Goal: Task Accomplishment & Management: Use online tool/utility

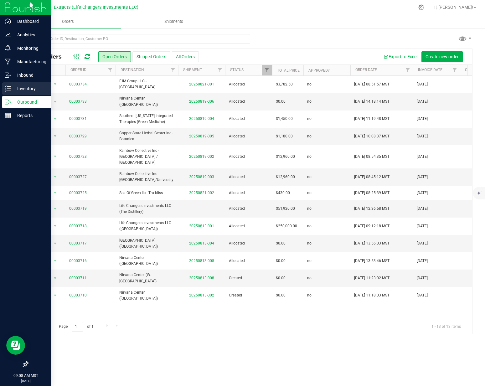
click at [4, 86] on div "Inventory" at bounding box center [26, 88] width 49 height 13
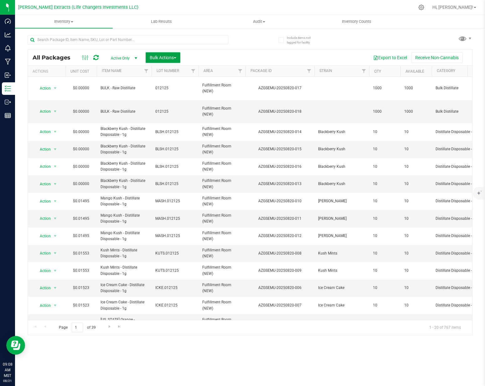
click at [157, 59] on span "Bulk Actions" at bounding box center [163, 57] width 27 height 5
click at [163, 81] on span "Add to outbound order" at bounding box center [170, 83] width 43 height 5
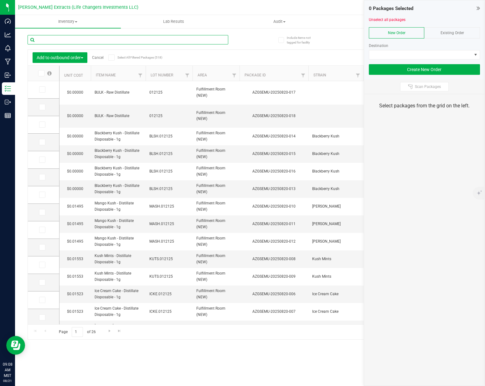
click at [86, 43] on input "text" at bounding box center [128, 39] width 201 height 9
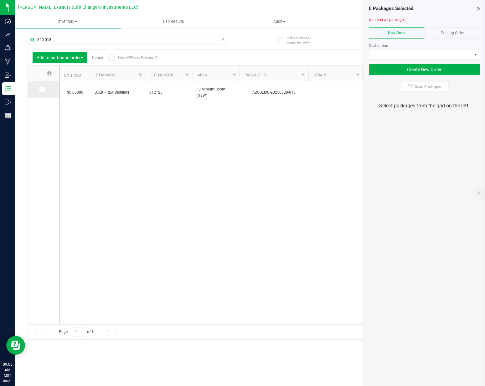
click at [44, 89] on span at bounding box center [42, 89] width 6 height 6
click at [0, 0] on input "checkbox" at bounding box center [0, 0] width 0 height 0
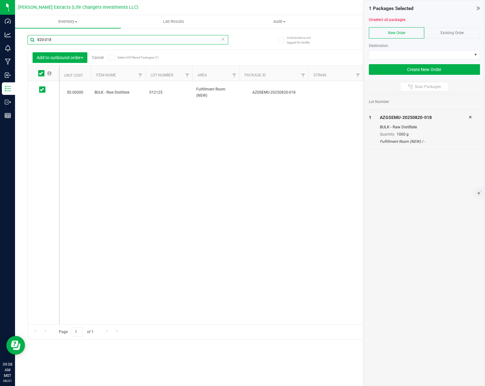
click at [74, 40] on input "820-018" at bounding box center [128, 39] width 201 height 9
type input "812-145"
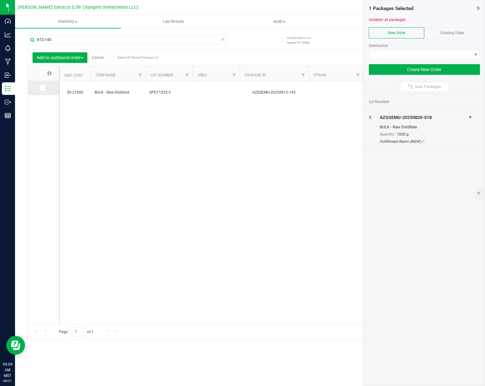
click at [41, 88] on icon at bounding box center [42, 88] width 4 height 0
click at [0, 0] on input "checkbox" at bounding box center [0, 0] width 0 height 0
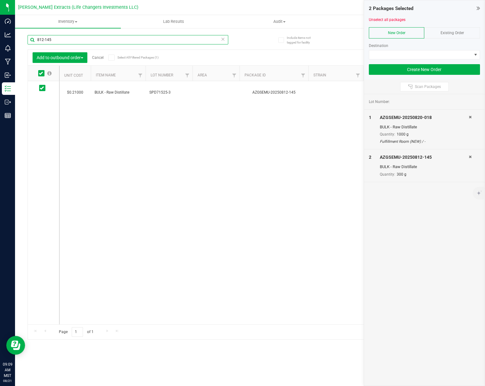
click at [60, 42] on input "812-145" at bounding box center [128, 39] width 201 height 9
click at [106, 117] on div "$0.21000 BULK - Raw Distillate SPD71525-3 AZGSEMU-20250812-145 300 300 Bulk Dis…" at bounding box center [266, 202] width 413 height 243
click at [101, 57] on link "Cancel" at bounding box center [98, 57] width 12 height 4
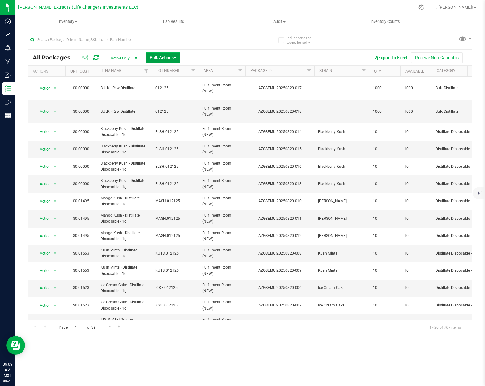
click at [156, 61] on button "Bulk Actions" at bounding box center [163, 57] width 35 height 11
click at [164, 74] on span "Add to manufacturing run" at bounding box center [172, 71] width 47 height 5
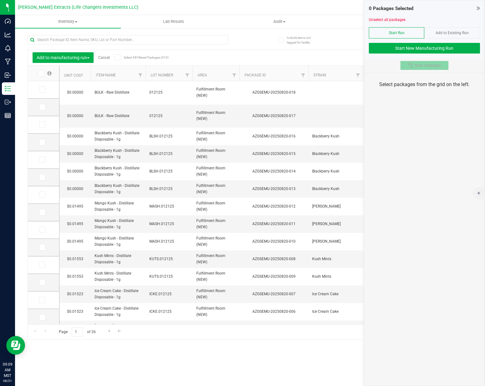
click at [418, 68] on button "Scan Packages" at bounding box center [424, 65] width 49 height 9
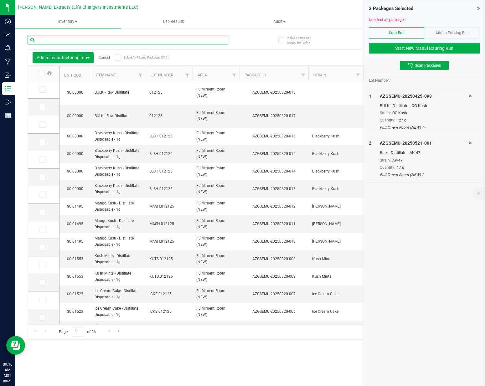
click at [96, 41] on input "text" at bounding box center [128, 39] width 201 height 9
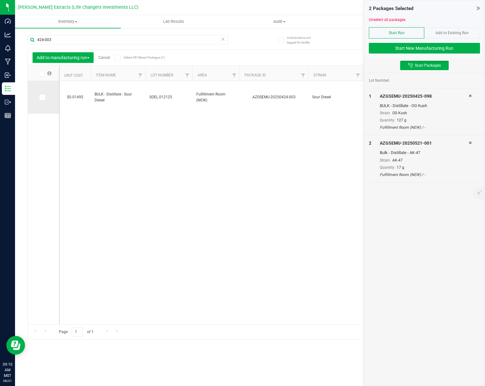
drag, startPoint x: 41, startPoint y: 96, endPoint x: 59, endPoint y: 73, distance: 29.2
click at [41, 97] on icon at bounding box center [42, 97] width 4 height 0
click at [0, 0] on input "checkbox" at bounding box center [0, 0] width 0 height 0
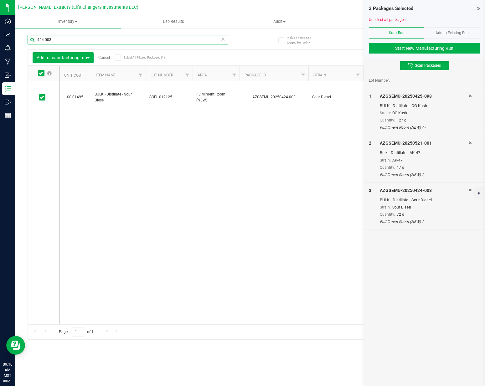
click at [61, 41] on input "424-003" at bounding box center [128, 39] width 201 height 9
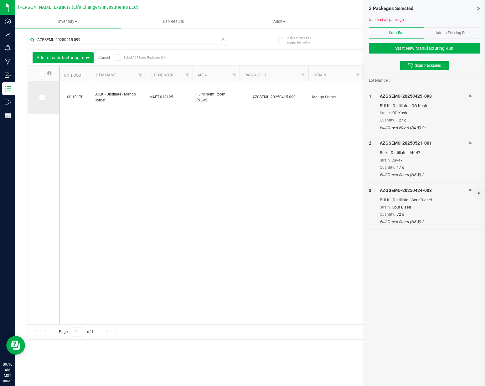
click at [44, 97] on icon at bounding box center [42, 97] width 4 height 0
click at [0, 0] on input "checkbox" at bounding box center [0, 0] width 0 height 0
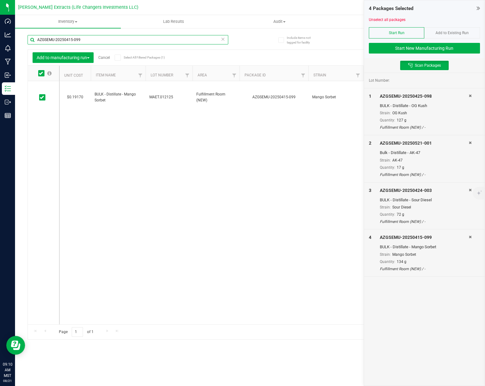
click at [97, 39] on input "AZGSEMU-20250415-099" at bounding box center [128, 39] width 201 height 9
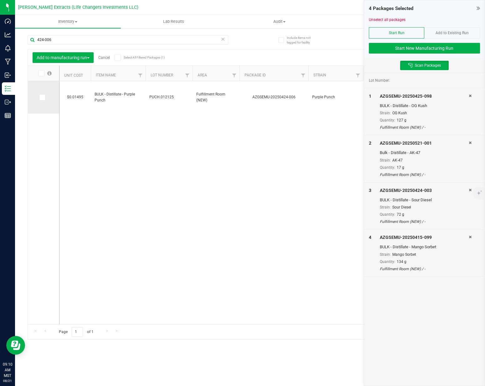
drag, startPoint x: 42, startPoint y: 97, endPoint x: 51, endPoint y: 85, distance: 14.9
click at [42, 97] on icon at bounding box center [42, 97] width 4 height 0
click at [0, 0] on input "checkbox" at bounding box center [0, 0] width 0 height 0
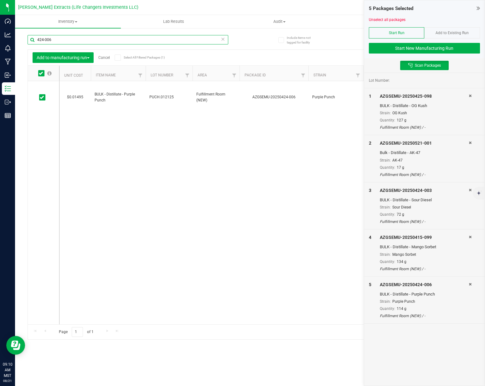
click at [63, 40] on input "424-006" at bounding box center [128, 39] width 201 height 9
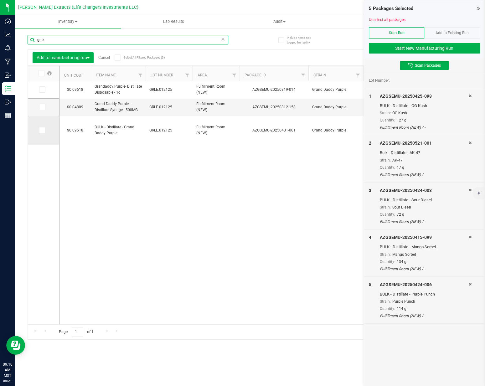
type input "grle"
click at [41, 130] on icon at bounding box center [42, 130] width 4 height 0
click at [0, 0] on input "checkbox" at bounding box center [0, 0] width 0 height 0
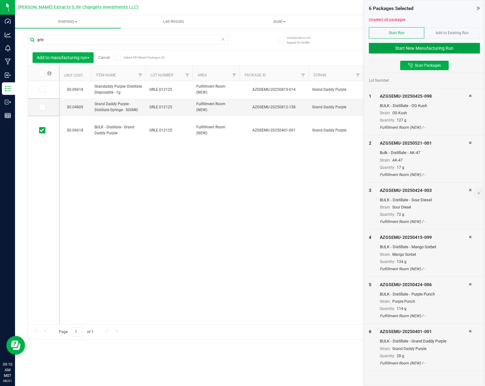
click at [413, 44] on button "Start New Manufacturing Run" at bounding box center [424, 48] width 111 height 11
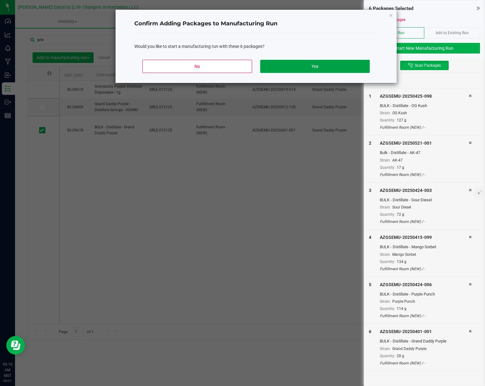
click at [316, 68] on button "Yes" at bounding box center [315, 66] width 110 height 13
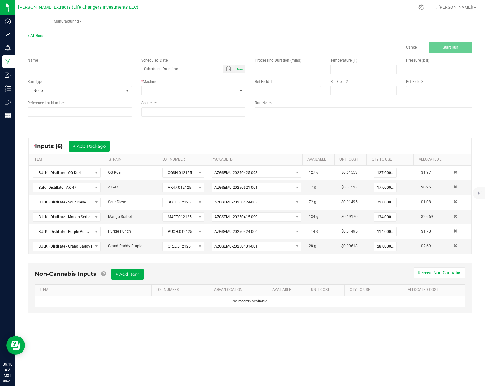
click at [92, 66] on input at bounding box center [80, 69] width 104 height 9
type input "item change"
click at [165, 90] on span at bounding box center [190, 90] width 96 height 9
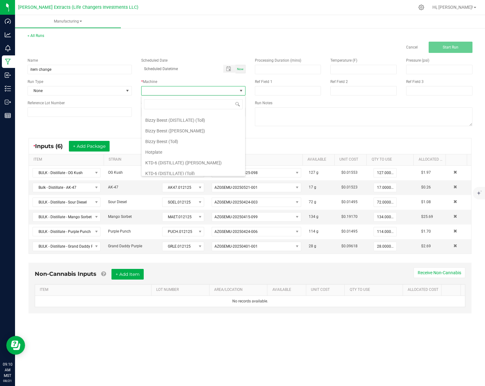
scroll to position [44, 0]
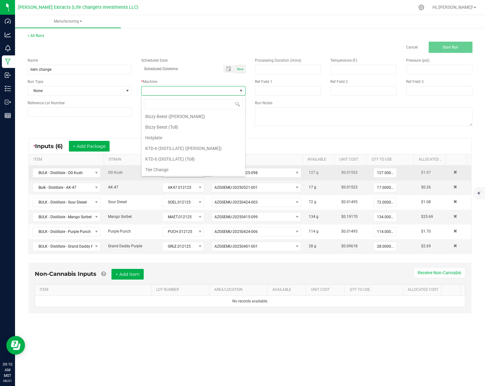
click at [189, 170] on li "Tier Change" at bounding box center [194, 169] width 104 height 11
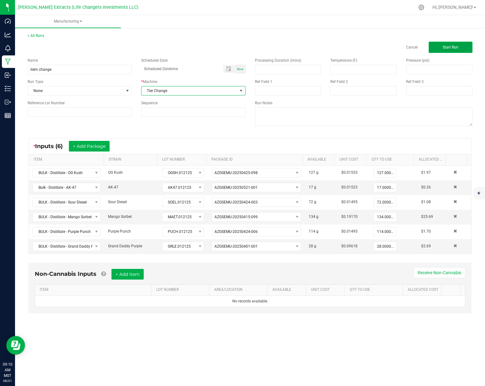
click at [441, 45] on button "Start Run" at bounding box center [451, 47] width 44 height 11
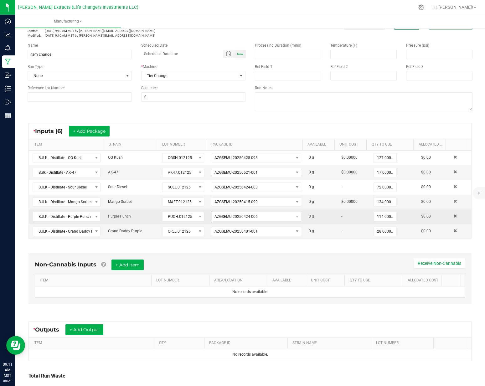
scroll to position [69, 0]
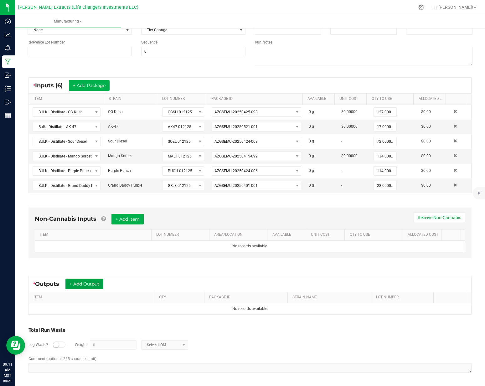
click at [92, 286] on button "+ Add Output" at bounding box center [84, 284] width 38 height 11
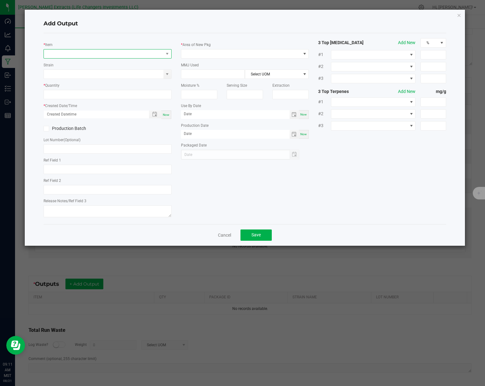
click at [89, 55] on span "NO DATA FOUND" at bounding box center [104, 53] width 120 height 9
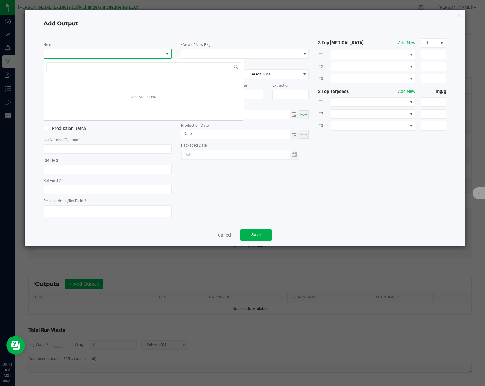
scroll to position [9, 128]
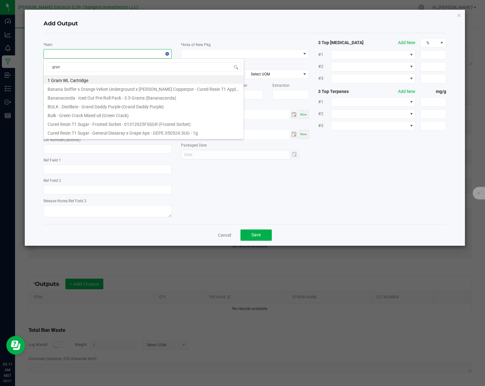
type input "grand"
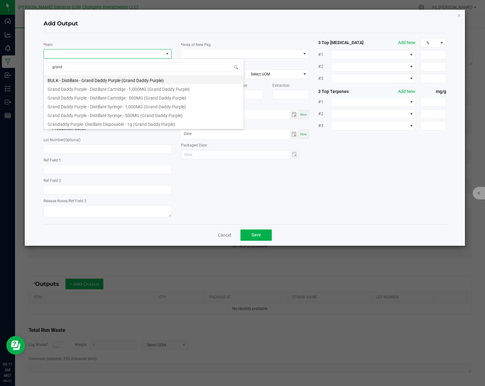
click at [127, 77] on li "BULK - Distillate - Grand Daddy Purple (Grand Daddy Purple)" at bounding box center [144, 79] width 200 height 9
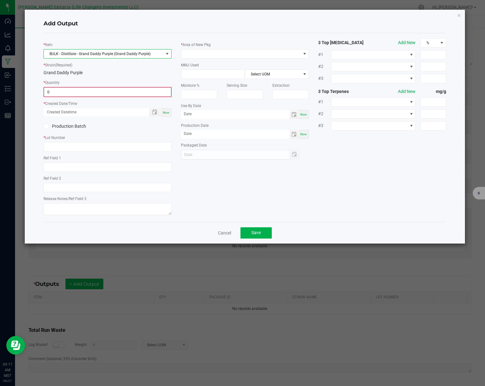
click at [100, 89] on input "0" at bounding box center [107, 92] width 127 height 9
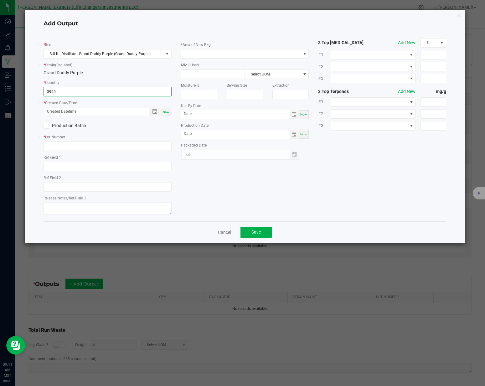
click at [102, 88] on input "3990" at bounding box center [108, 91] width 128 height 9
click at [102, 89] on input "3990" at bounding box center [108, 91] width 128 height 9
click at [100, 90] on input "3990" at bounding box center [108, 91] width 128 height 9
type input "399.0000 g"
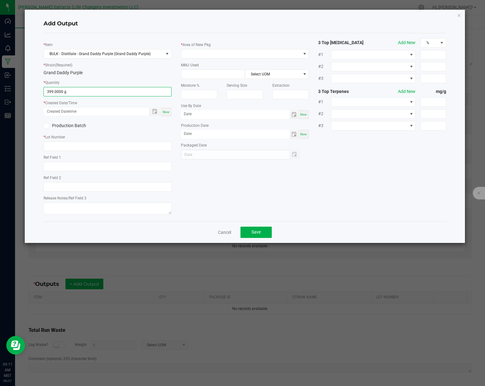
click at [164, 111] on span "Now" at bounding box center [166, 111] width 7 height 3
type input "[DATE] 9:11 AM"
type input "[DATE]"
click at [86, 146] on input "text" at bounding box center [108, 146] width 128 height 9
type input "GRLE.012125"
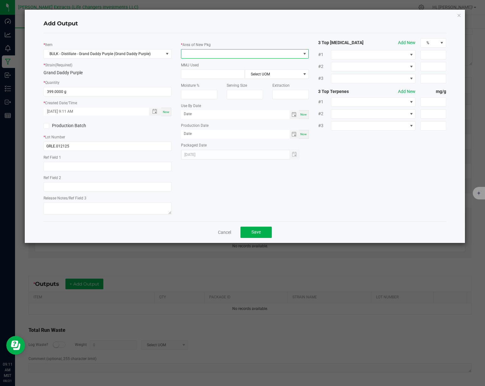
click at [224, 50] on span at bounding box center [241, 53] width 120 height 9
click at [202, 81] on li "Fulfillment Room (NEW)" at bounding box center [245, 80] width 128 height 11
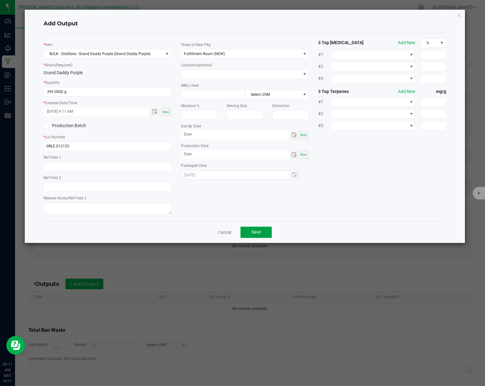
click at [259, 234] on span "Save" at bounding box center [256, 232] width 9 height 5
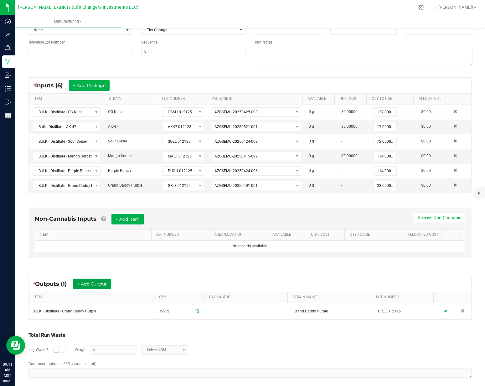
click at [93, 285] on button "+ Add Output" at bounding box center [92, 284] width 38 height 11
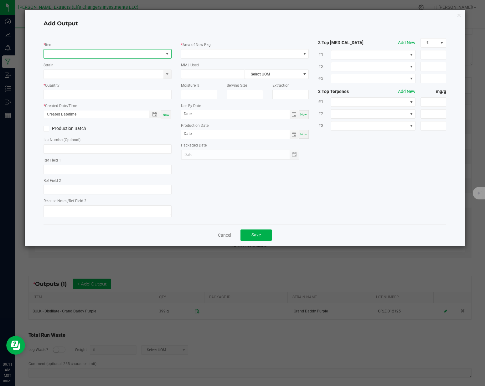
click at [96, 54] on span "NO DATA FOUND" at bounding box center [104, 53] width 120 height 9
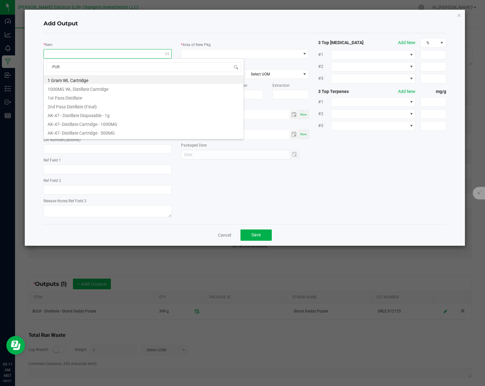
type input "PURP"
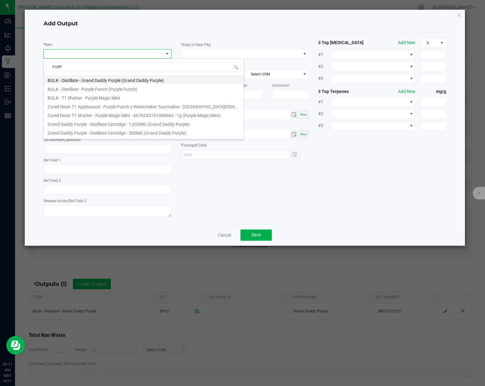
click at [131, 80] on li "BULK - Distillate - Grand Daddy Purple (Grand Daddy Purple)" at bounding box center [144, 79] width 200 height 9
type input "0.0000 g"
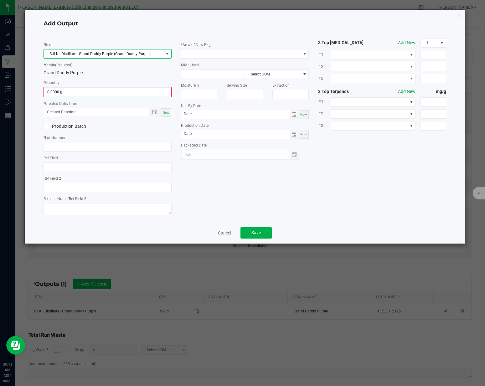
click at [92, 54] on span "BULK - Distillate - Grand Daddy Purple (Grand Daddy Purple)" at bounding box center [104, 53] width 120 height 9
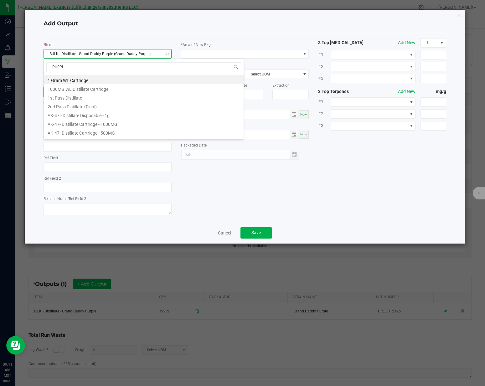
type input "PURPLE"
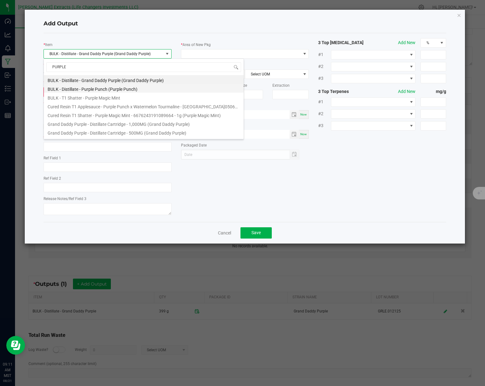
click at [108, 90] on li "BULK - Distillate - Purple Punch (Purple Punch)" at bounding box center [144, 88] width 200 height 9
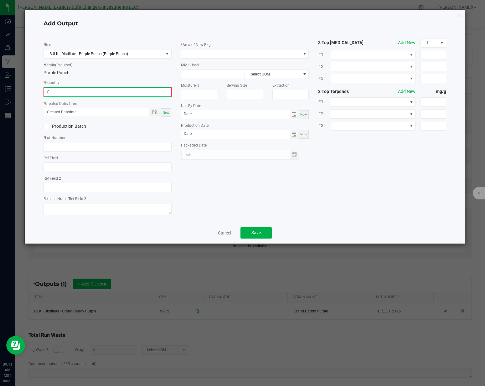
click at [105, 91] on input "0" at bounding box center [107, 92] width 127 height 9
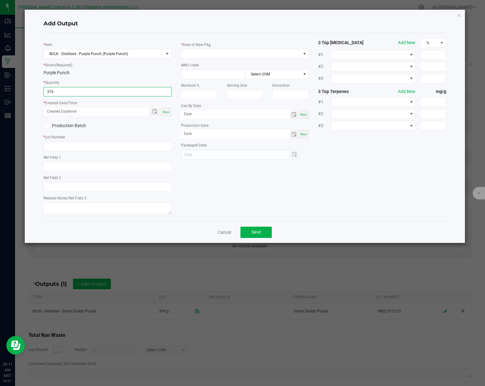
type input "376.0000 g"
click at [169, 113] on div "Now" at bounding box center [166, 112] width 10 height 8
type input "[DATE] 9:11 AM"
type input "[DATE]"
click at [104, 148] on input "text" at bounding box center [108, 146] width 128 height 9
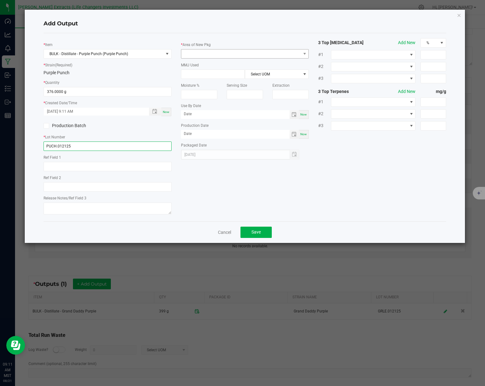
type input "PUCH.012125"
click at [203, 55] on span at bounding box center [241, 53] width 120 height 9
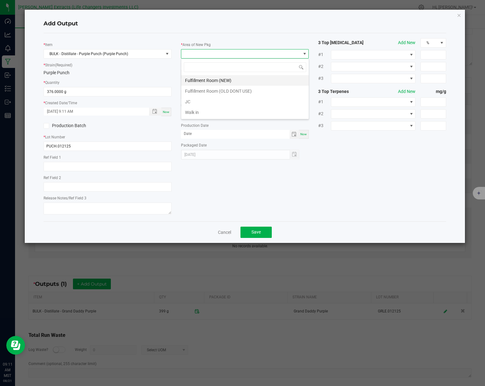
click at [204, 80] on li "Fulfillment Room (NEW)" at bounding box center [245, 80] width 128 height 11
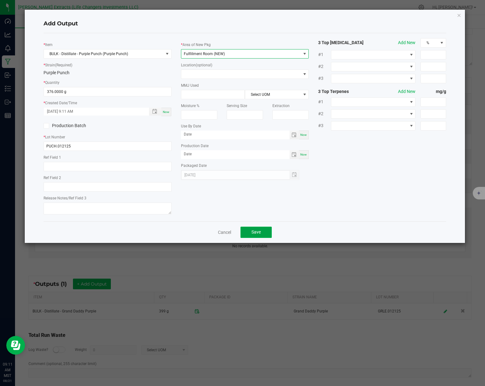
click at [254, 234] on span "Save" at bounding box center [256, 232] width 9 height 5
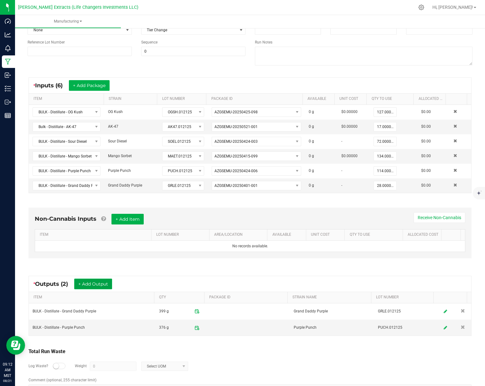
click at [98, 280] on button "+ Add Output" at bounding box center [93, 284] width 38 height 11
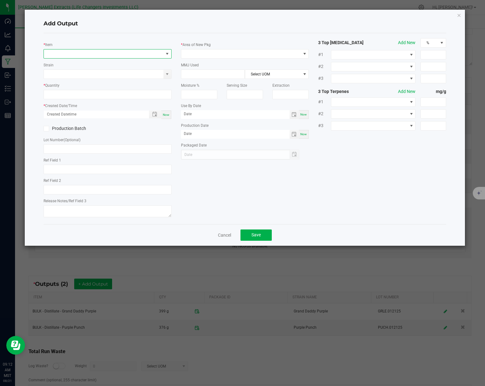
click at [85, 55] on span "NO DATA FOUND" at bounding box center [104, 53] width 120 height 9
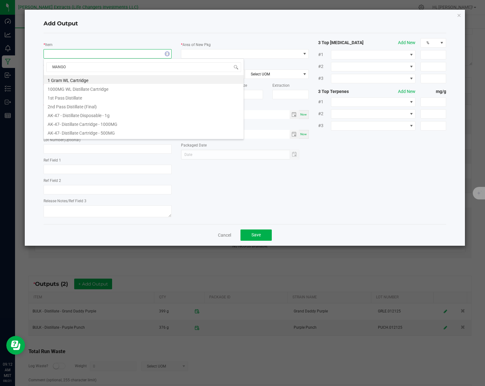
type input "MANGO"
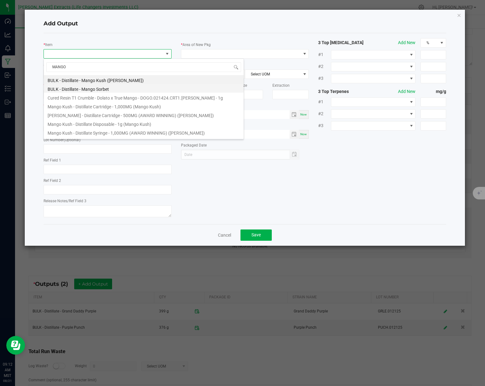
click at [98, 87] on li "BULK - Distillate - Mango Sorbet" at bounding box center [144, 88] width 200 height 9
type input "0.0000 g"
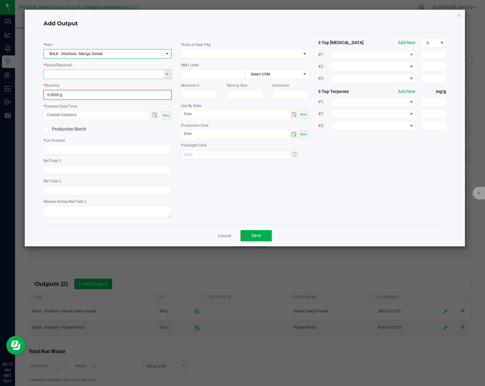
click at [152, 76] on input at bounding box center [104, 74] width 120 height 9
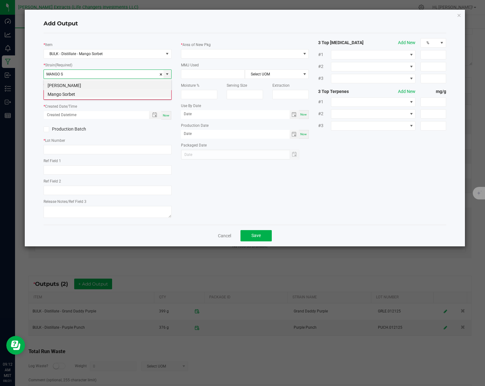
click at [89, 95] on li "Mango Sorbet" at bounding box center [108, 93] width 128 height 9
type input "Mango Sorbet"
click at [88, 96] on input "0" at bounding box center [107, 95] width 127 height 9
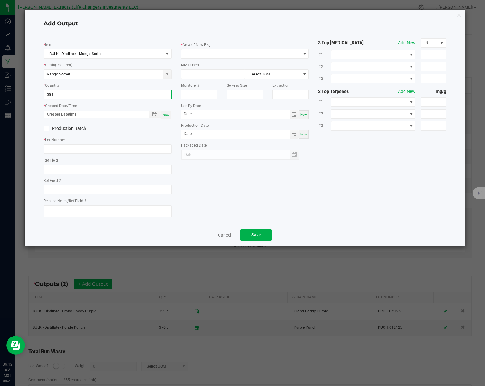
type input "381.0000 g"
drag, startPoint x: 168, startPoint y: 115, endPoint x: 164, endPoint y: 116, distance: 4.3
click at [168, 115] on span "Now" at bounding box center [166, 114] width 7 height 3
type input "[DATE] 9:12 AM"
type input "[DATE]"
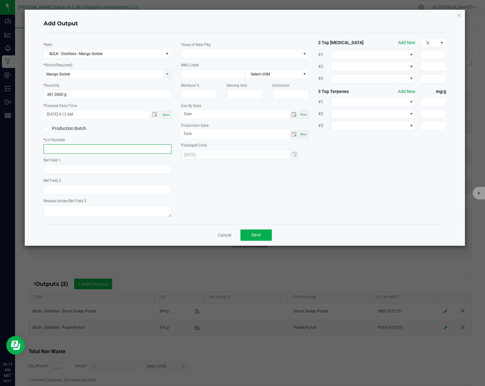
click at [117, 151] on input "text" at bounding box center [108, 148] width 128 height 9
type input "MAET.012125"
click at [235, 53] on span at bounding box center [241, 53] width 120 height 9
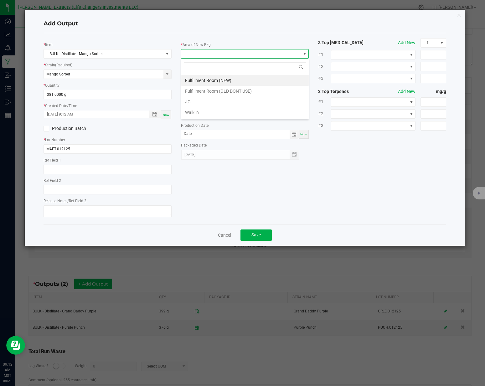
drag, startPoint x: 200, startPoint y: 77, endPoint x: 226, endPoint y: 103, distance: 36.6
click at [202, 79] on li "Fulfillment Room (NEW)" at bounding box center [245, 80] width 128 height 11
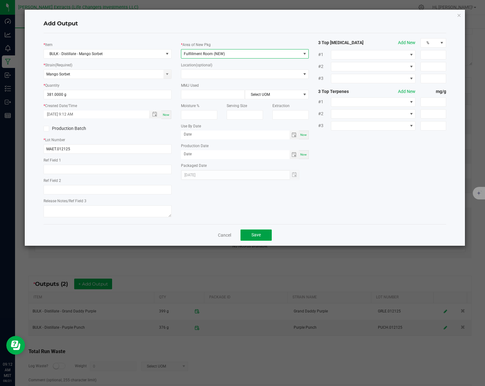
click at [253, 232] on button "Save" at bounding box center [256, 235] width 31 height 11
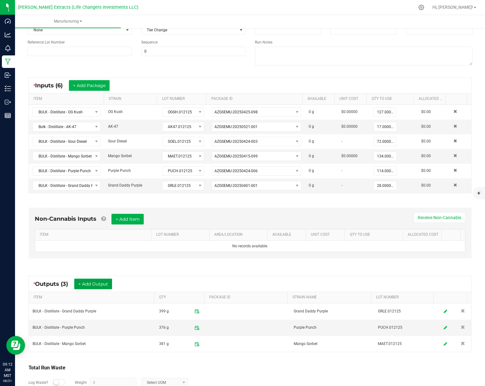
click at [106, 283] on button "+ Add Output" at bounding box center [93, 284] width 38 height 11
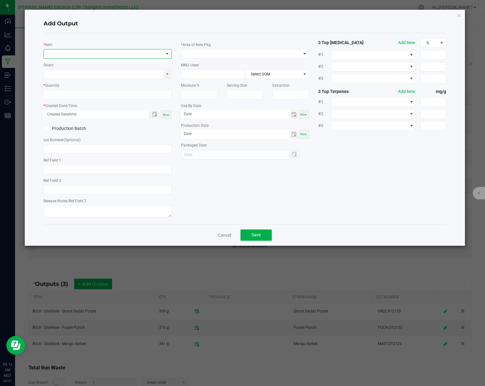
click at [95, 53] on span "NO DATA FOUND" at bounding box center [104, 53] width 120 height 9
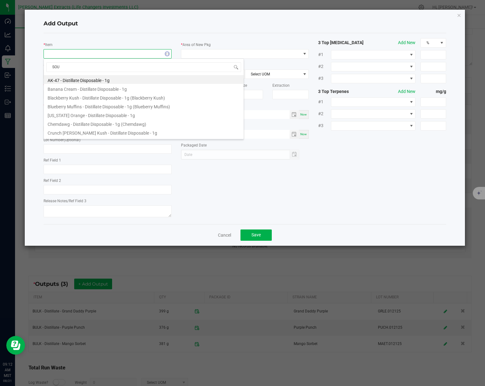
type input "SOUR"
click at [124, 90] on li "BULK - Distillate - Sour Diesel (Sour Diesel)" at bounding box center [144, 88] width 200 height 9
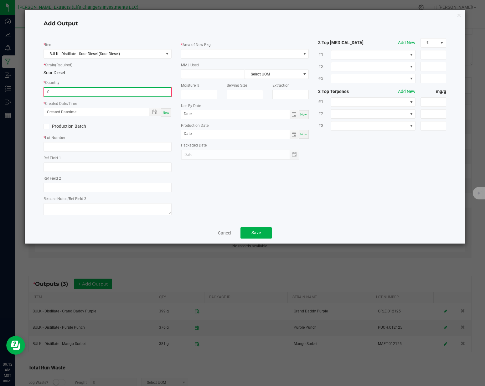
click at [118, 93] on input "0" at bounding box center [107, 92] width 127 height 9
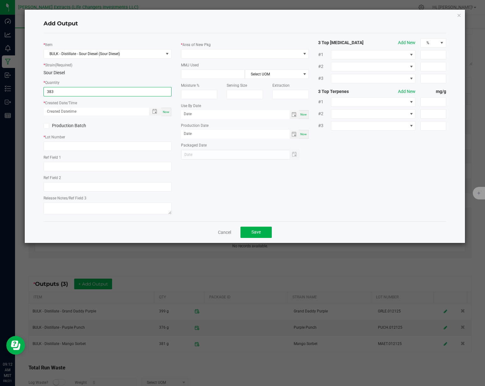
type input "383.0000 g"
click at [165, 112] on span "Now" at bounding box center [166, 111] width 7 height 3
type input "[DATE] 9:12 AM"
type input "[DATE]"
click at [91, 142] on input "text" at bounding box center [108, 146] width 128 height 9
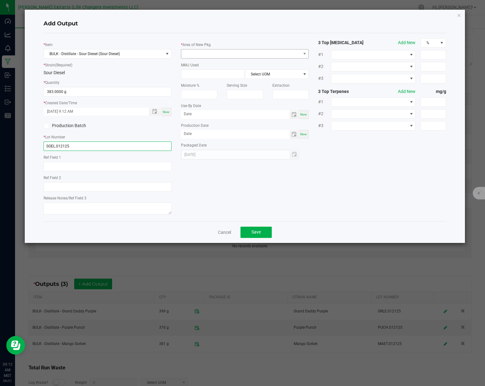
type input "SOEL.012125"
click at [260, 50] on span at bounding box center [241, 53] width 120 height 9
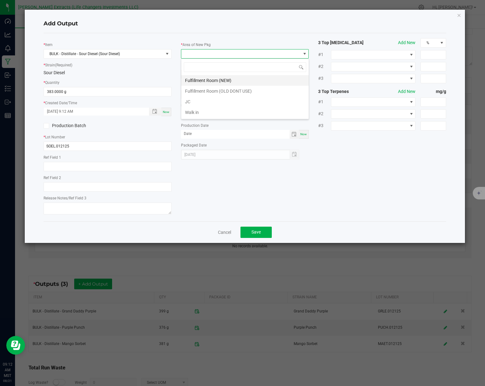
click at [241, 83] on li "Fulfillment Room (NEW)" at bounding box center [245, 80] width 128 height 11
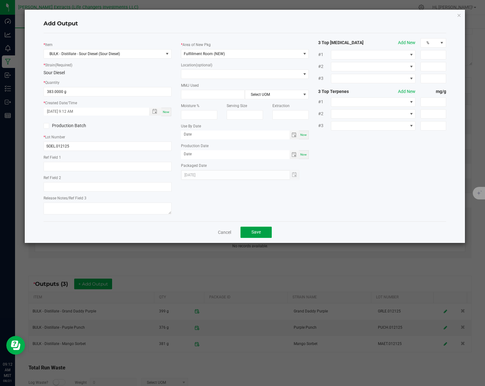
click at [260, 230] on span "Save" at bounding box center [256, 232] width 9 height 5
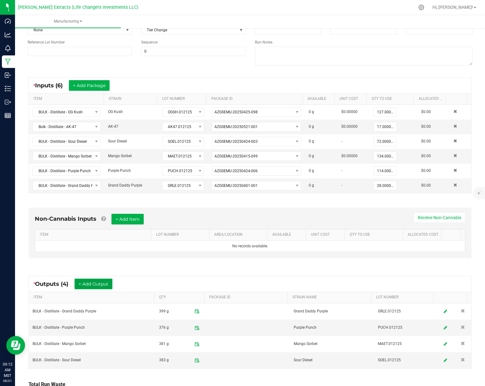
click at [93, 286] on button "+ Add Output" at bounding box center [94, 284] width 38 height 11
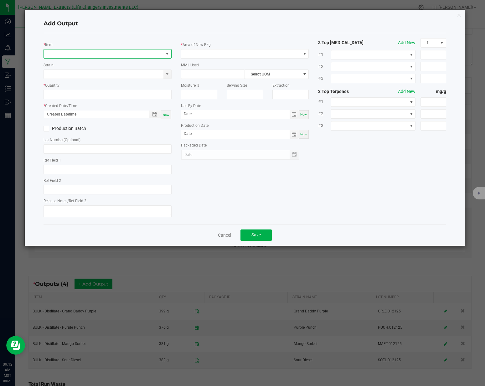
click at [90, 55] on span "NO DATA FOUND" at bounding box center [104, 53] width 120 height 9
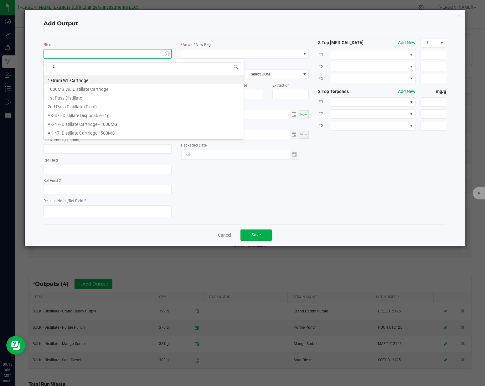
type input "AK"
click at [82, 125] on li "Bulk - Distillate - AK-47" at bounding box center [144, 123] width 200 height 9
type input "0.0000 g"
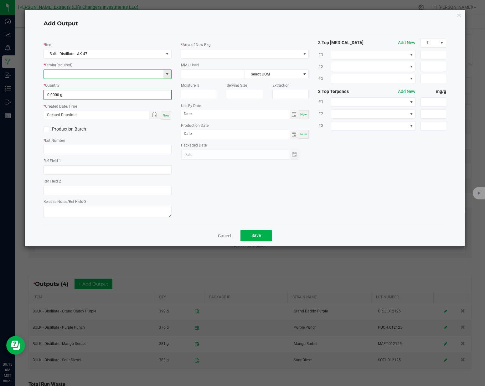
click at [91, 72] on input at bounding box center [104, 74] width 120 height 9
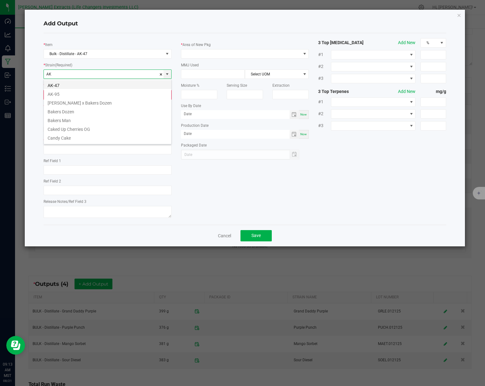
click at [93, 82] on li "AK-47" at bounding box center [108, 84] width 128 height 9
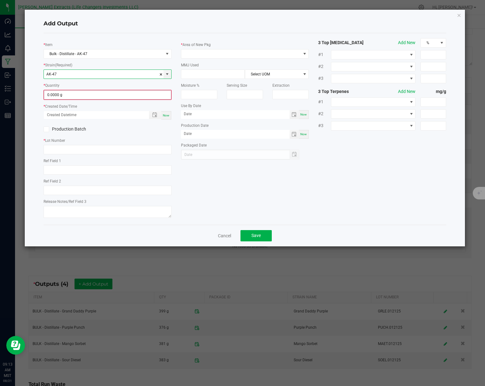
type input "AK-47"
click at [87, 94] on input "0" at bounding box center [107, 95] width 127 height 9
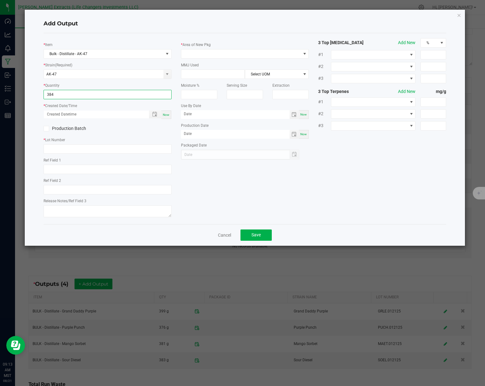
type input "384.0000 g"
click at [164, 116] on span "Now" at bounding box center [166, 114] width 7 height 3
type input "[DATE] 9:13 AM"
type input "[DATE]"
click at [109, 149] on input "text" at bounding box center [108, 148] width 128 height 9
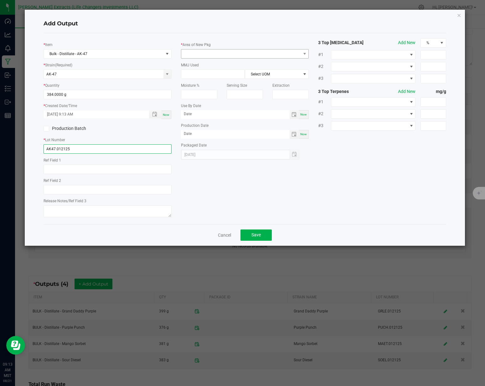
type input "AK47.012125"
click at [211, 52] on span at bounding box center [241, 53] width 120 height 9
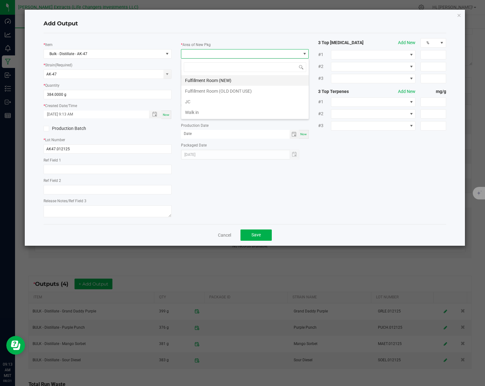
click at [206, 83] on li "Fulfillment Room (NEW)" at bounding box center [245, 80] width 128 height 11
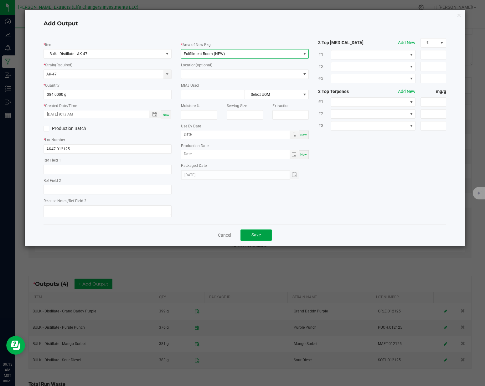
drag, startPoint x: 260, startPoint y: 233, endPoint x: 258, endPoint y: 229, distance: 4.6
click at [259, 232] on span "Save" at bounding box center [256, 234] width 9 height 5
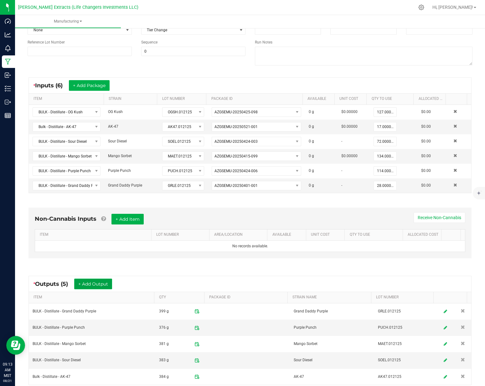
click at [102, 287] on button "+ Add Output" at bounding box center [93, 284] width 38 height 11
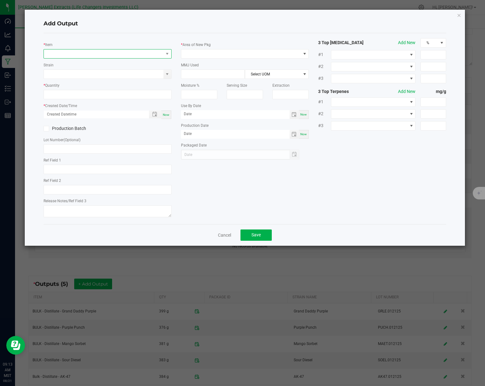
click at [88, 56] on span "NO DATA FOUND" at bounding box center [104, 53] width 120 height 9
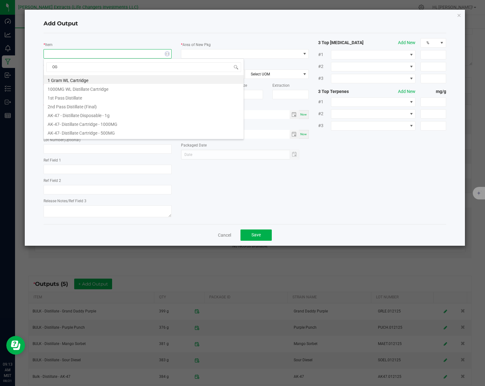
type input "OG K"
click at [97, 81] on li "BULK - Distillate - OG Kush" at bounding box center [144, 79] width 200 height 9
type input "0.0000 g"
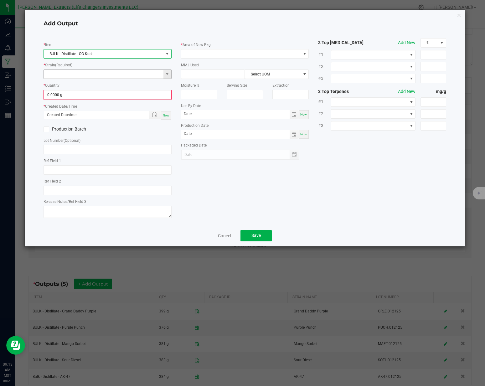
click at [86, 76] on input at bounding box center [104, 74] width 120 height 9
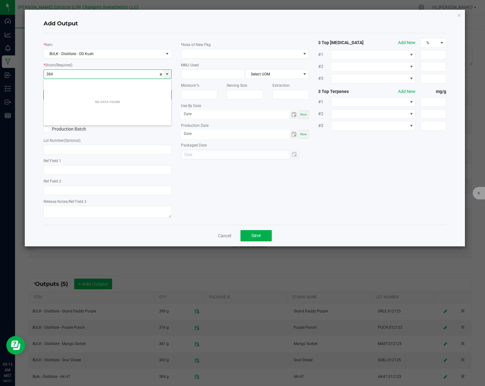
type input "384"
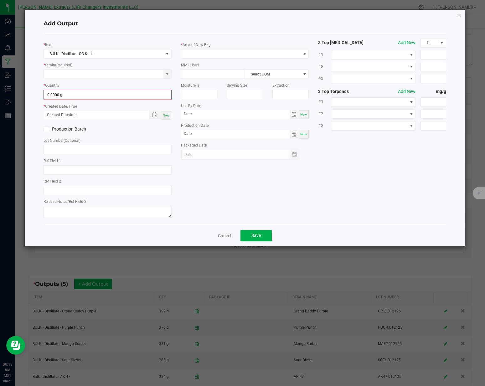
click at [219, 187] on div "* Item BULK - Distillate - OG Kush * Strain (Required) * Quantity 0.0000 g * Cr…" at bounding box center [245, 129] width 412 height 182
click at [105, 80] on div "* Item BULK - Distillate - OG Kush * Strain (Required) * Quantity 0.0000 g * Cr…" at bounding box center [108, 129] width 138 height 182
click at [105, 77] on input at bounding box center [104, 74] width 120 height 9
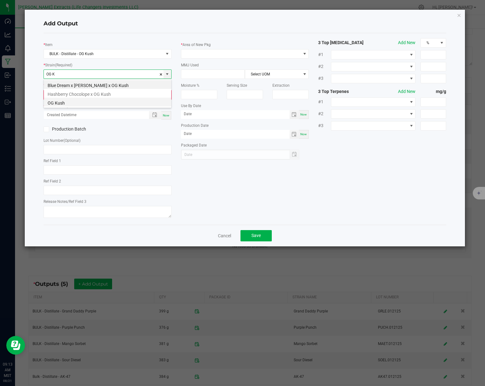
click at [104, 104] on li "OG Kush" at bounding box center [108, 102] width 128 height 9
type input "OG Kush"
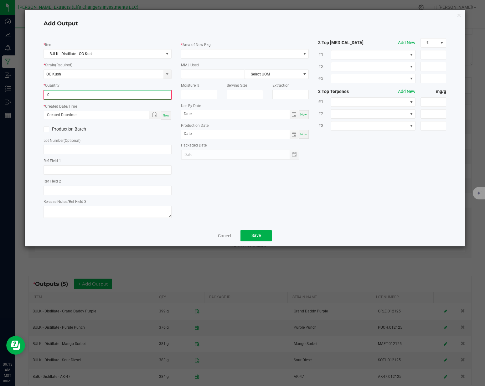
click at [103, 96] on input "0" at bounding box center [107, 95] width 127 height 9
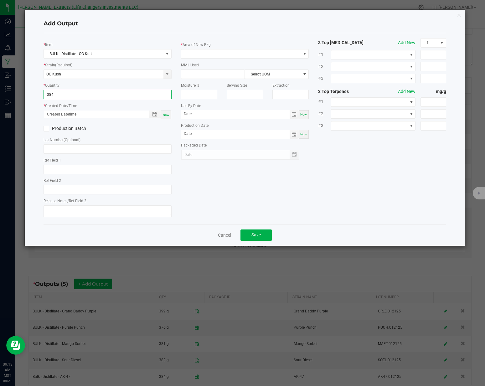
type input "384.0000 g"
click at [169, 114] on span "Now" at bounding box center [166, 114] width 7 height 3
type input "[DATE] 9:13 AM"
type input "[DATE]"
click at [112, 147] on input "text" at bounding box center [108, 148] width 128 height 9
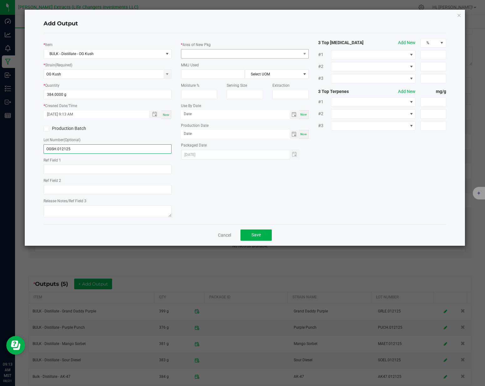
type input "OGSH.012125"
drag, startPoint x: 203, startPoint y: 54, endPoint x: 204, endPoint y: 57, distance: 3.6
click at [203, 54] on span at bounding box center [241, 53] width 120 height 9
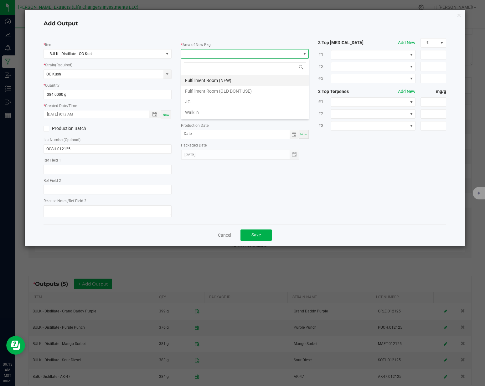
click at [198, 77] on li "Fulfillment Room (NEW)" at bounding box center [245, 80] width 128 height 11
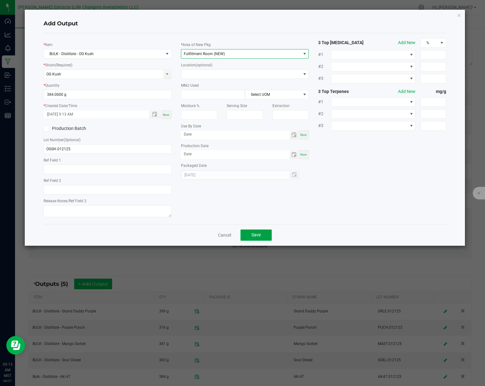
click at [251, 239] on button "Save" at bounding box center [256, 235] width 31 height 11
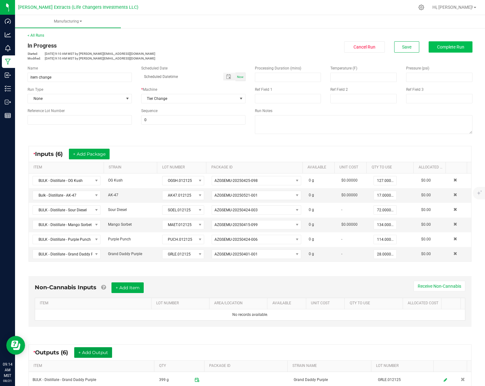
scroll to position [0, 0]
click at [458, 48] on span "Complete Run" at bounding box center [450, 47] width 27 height 5
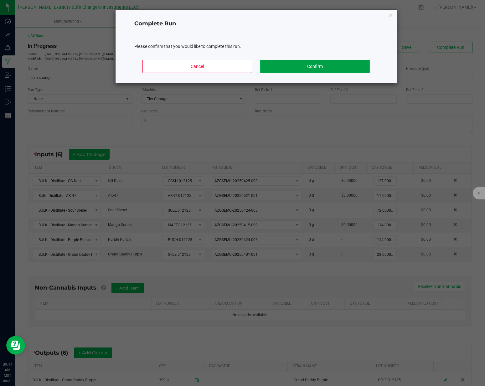
click at [307, 66] on button "Confirm" at bounding box center [315, 66] width 110 height 13
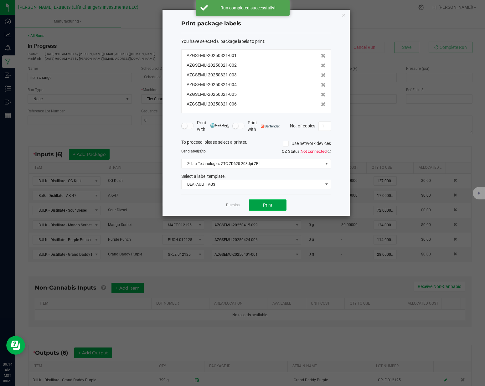
click at [257, 204] on button "Print" at bounding box center [268, 205] width 38 height 11
click at [229, 206] on link "Dismiss" at bounding box center [232, 205] width 13 height 5
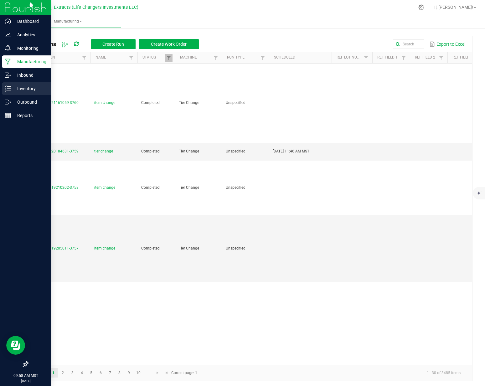
click at [11, 90] on p "Inventory" at bounding box center [30, 89] width 38 height 8
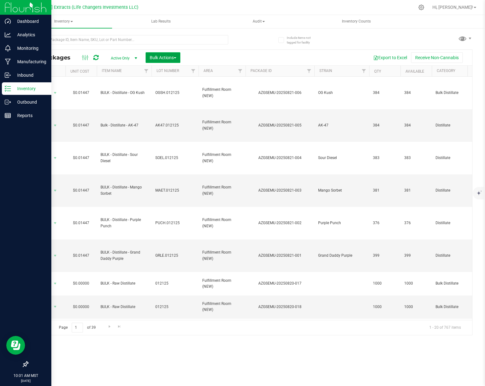
click at [158, 57] on span "Bulk Actions" at bounding box center [163, 57] width 27 height 5
click at [178, 73] on span "Add to manufacturing run" at bounding box center [172, 71] width 47 height 5
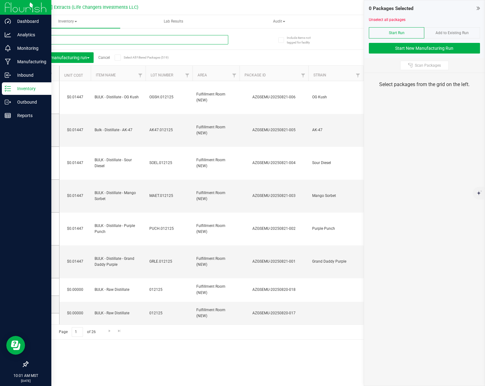
click at [146, 41] on input "text" at bounding box center [128, 39] width 201 height 9
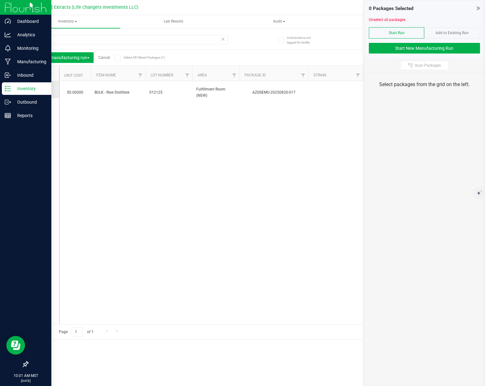
click at [44, 90] on span at bounding box center [42, 89] width 6 height 6
click at [0, 0] on input "checkbox" at bounding box center [0, 0] width 0 height 0
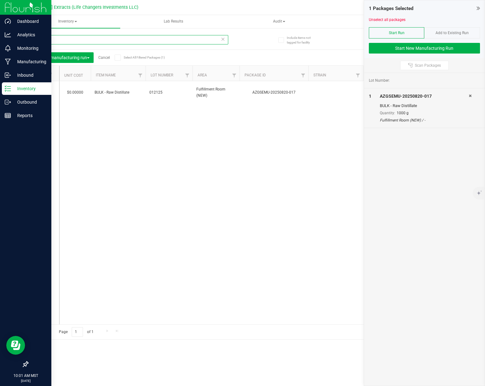
click at [70, 40] on input "820-017" at bounding box center [128, 39] width 201 height 9
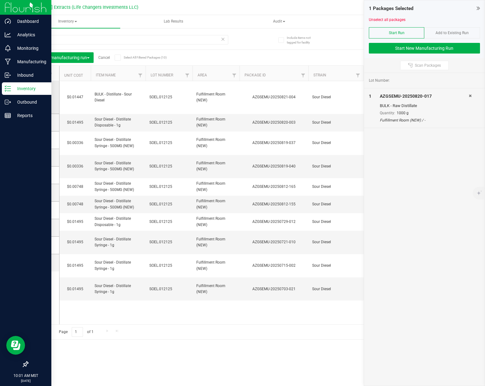
click at [44, 100] on span at bounding box center [42, 97] width 6 height 6
click at [0, 0] on input "checkbox" at bounding box center [0, 0] width 0 height 0
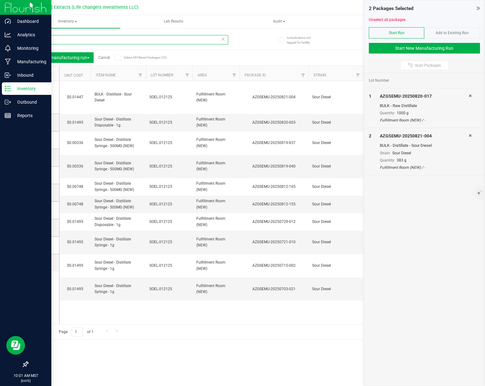
click at [59, 37] on input "soel" at bounding box center [128, 39] width 201 height 9
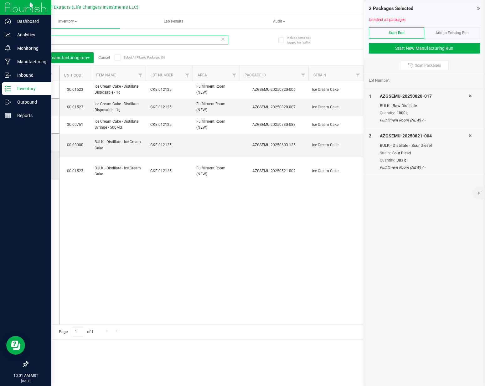
type input "icke"
click at [39, 163] on label at bounding box center [43, 165] width 9 height 6
click at [0, 0] on input "checkbox" at bounding box center [0, 0] width 0 height 0
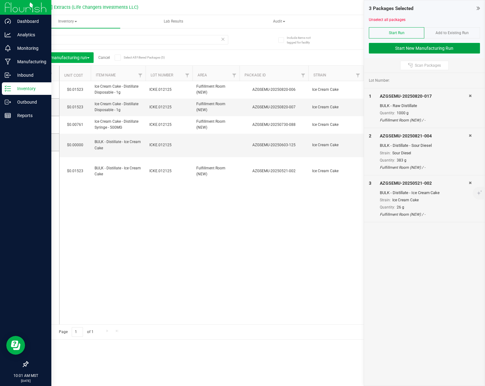
click at [414, 48] on button "Start New Manufacturing Run" at bounding box center [424, 48] width 111 height 11
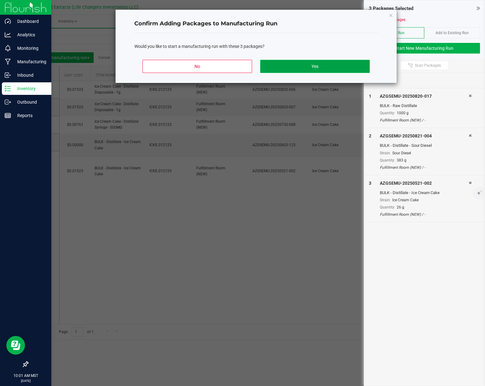
click at [300, 64] on button "Yes" at bounding box center [315, 66] width 110 height 13
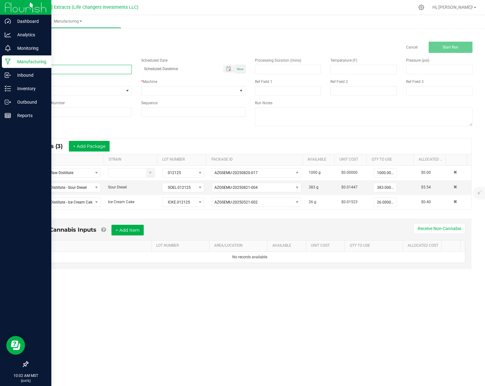
click at [50, 71] on input at bounding box center [80, 69] width 104 height 9
type input "Flavor Mix"
click at [160, 94] on span at bounding box center [190, 90] width 96 height 9
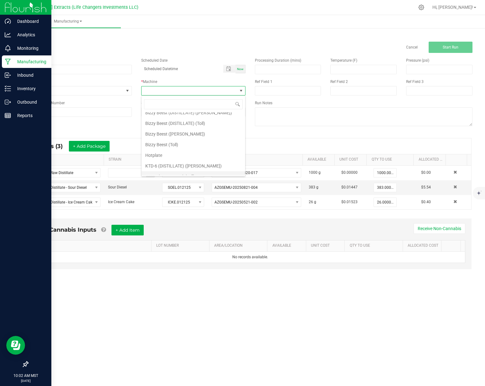
scroll to position [44, 0]
click at [181, 171] on li "Tier Change" at bounding box center [194, 169] width 104 height 11
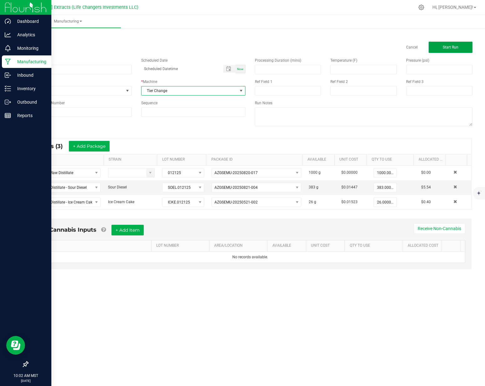
drag, startPoint x: 444, startPoint y: 48, endPoint x: 440, endPoint y: 53, distance: 6.9
click at [444, 48] on span "Start Run" at bounding box center [451, 47] width 16 height 4
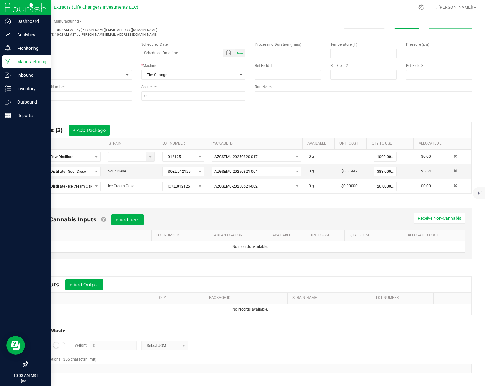
scroll to position [25, 0]
click at [82, 289] on button "+ Add Output" at bounding box center [84, 284] width 38 height 11
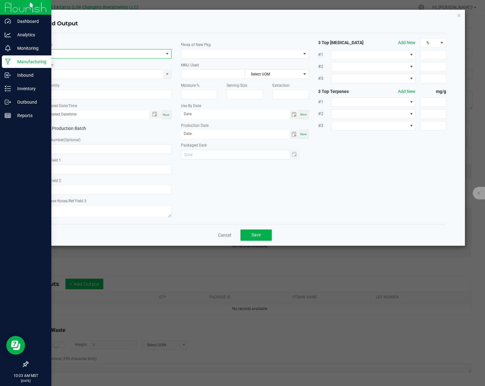
click at [165, 56] on span "NO DATA FOUND" at bounding box center [168, 53] width 8 height 9
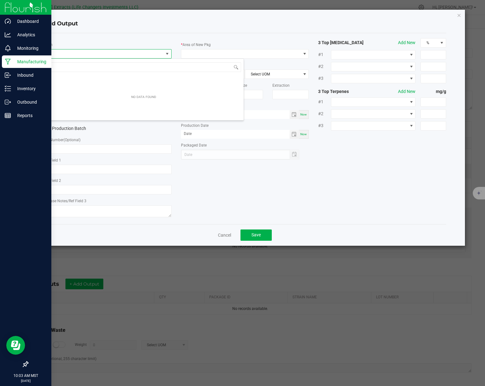
scroll to position [9, 128]
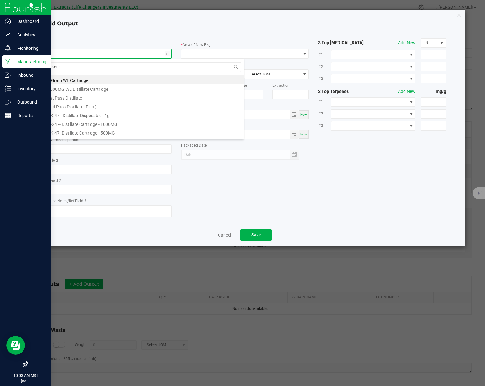
type input "sour t"
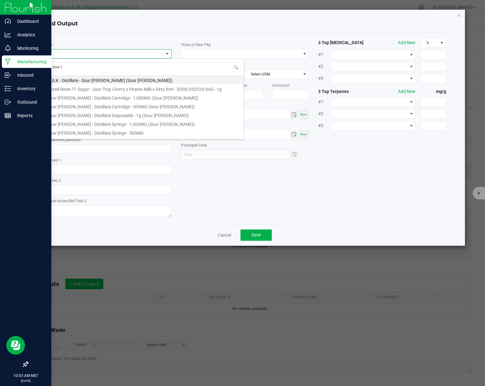
click at [99, 82] on li "BULK - Distillate - Sour [PERSON_NAME] (Sour [PERSON_NAME])" at bounding box center [144, 79] width 200 height 9
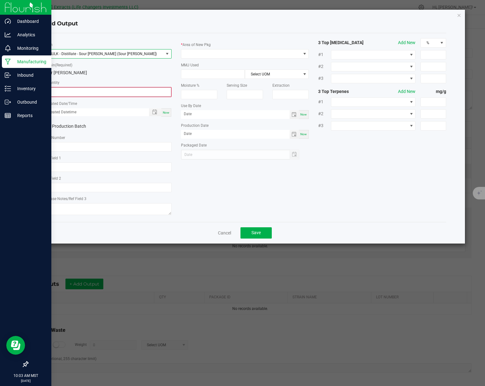
click at [83, 90] on input "0" at bounding box center [107, 92] width 127 height 9
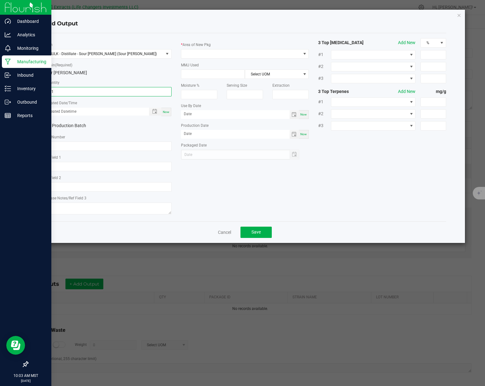
type input "361.0000 g"
click at [165, 113] on span "Now" at bounding box center [166, 111] width 7 height 3
type input "[DATE] 10:03 AM"
type input "[DATE]"
click at [81, 144] on input "text" at bounding box center [108, 146] width 128 height 9
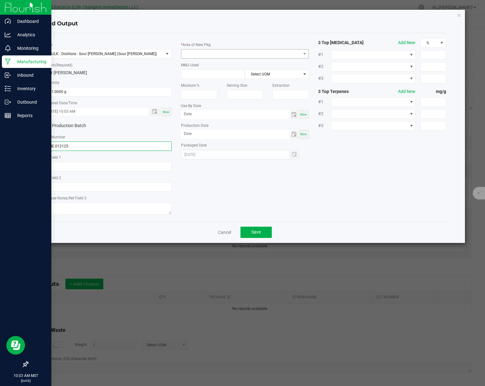
type input "SOIE.012125"
click at [227, 52] on span at bounding box center [241, 53] width 120 height 9
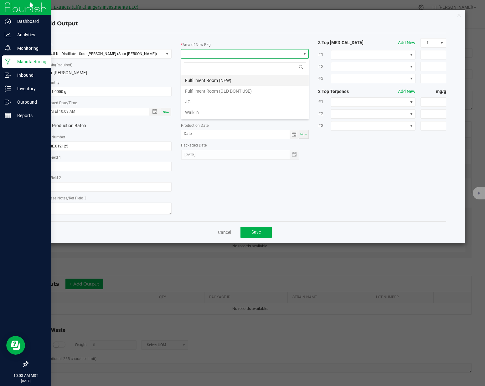
click at [211, 75] on li "Fulfillment Room (NEW)" at bounding box center [245, 80] width 128 height 11
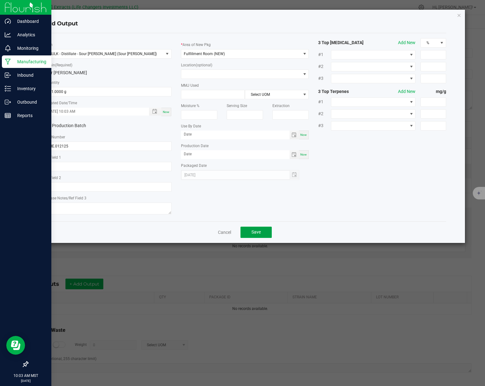
click at [264, 233] on button "Save" at bounding box center [256, 232] width 31 height 11
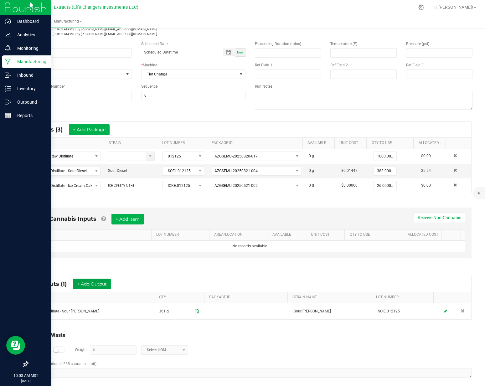
click at [104, 284] on button "+ Add Output" at bounding box center [92, 284] width 38 height 11
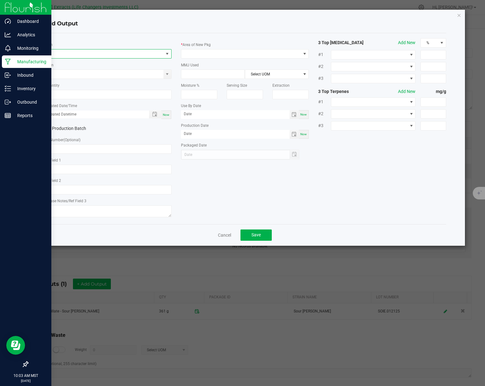
click at [81, 55] on span "NO DATA FOUND" at bounding box center [104, 53] width 120 height 9
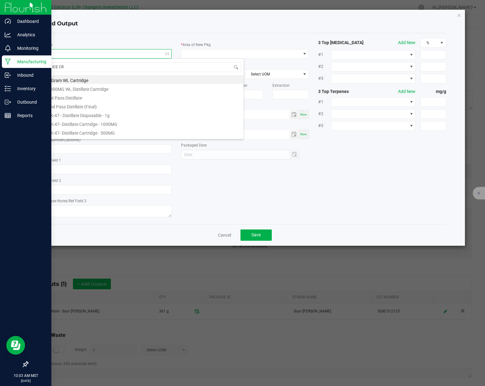
type input "ICE CRE"
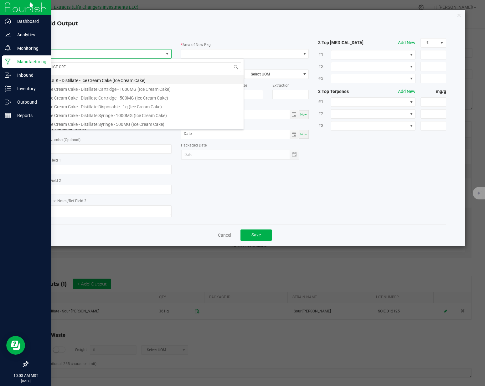
click at [84, 81] on li "BULK - Distillate - Ice Cream Cake (Ice Cream Cake)" at bounding box center [144, 79] width 200 height 9
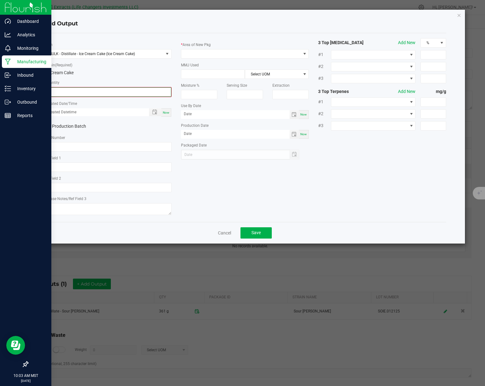
click at [81, 92] on input "0" at bounding box center [107, 92] width 127 height 9
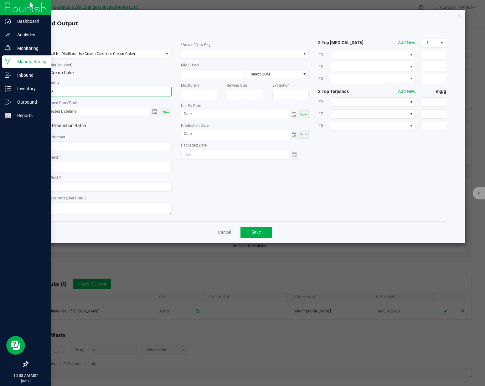
type input "373.0000 g"
click at [168, 112] on span "Now" at bounding box center [166, 111] width 7 height 3
type input "[DATE] 10:03 AM"
type input "[DATE]"
click at [80, 147] on input "text" at bounding box center [108, 146] width 128 height 9
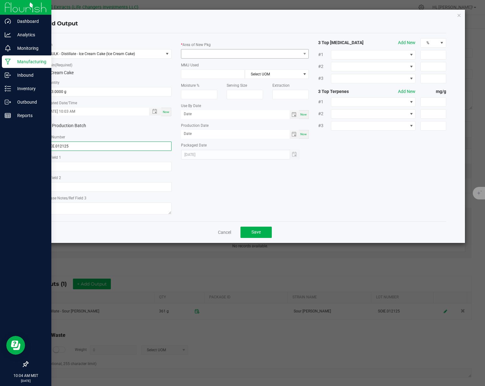
type input "ICKE.012125"
drag, startPoint x: 215, startPoint y: 53, endPoint x: 215, endPoint y: 57, distance: 3.8
click at [215, 53] on span at bounding box center [241, 53] width 120 height 9
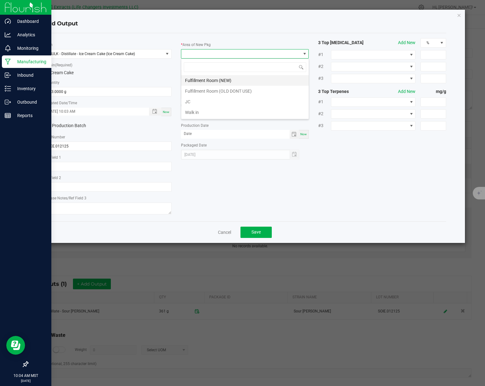
click at [213, 81] on li "Fulfillment Room (NEW)" at bounding box center [245, 80] width 128 height 11
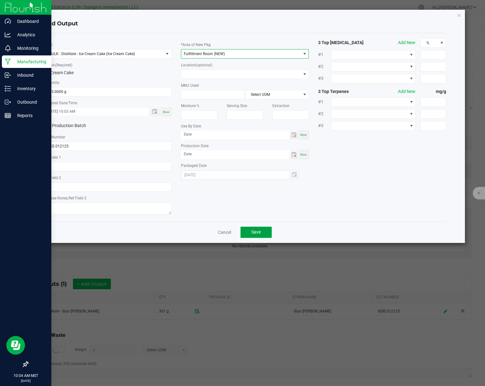
drag, startPoint x: 258, startPoint y: 231, endPoint x: 264, endPoint y: 235, distance: 7.6
click at [258, 231] on span "Save" at bounding box center [256, 232] width 9 height 5
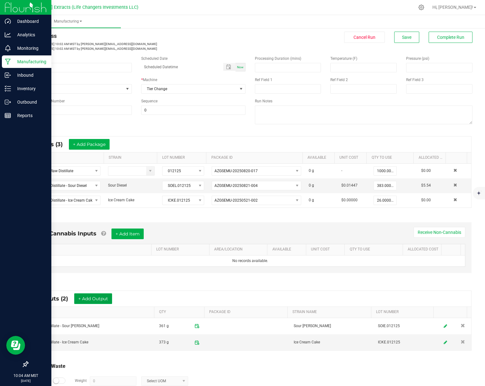
scroll to position [0, 0]
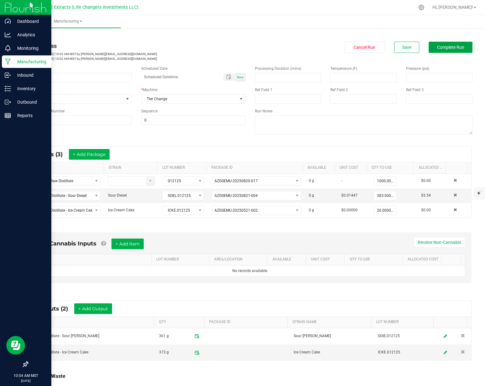
click at [450, 50] on button "Complete Run" at bounding box center [451, 47] width 44 height 11
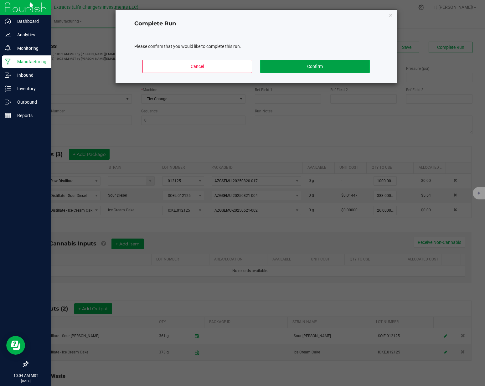
click at [327, 67] on button "Confirm" at bounding box center [315, 66] width 110 height 13
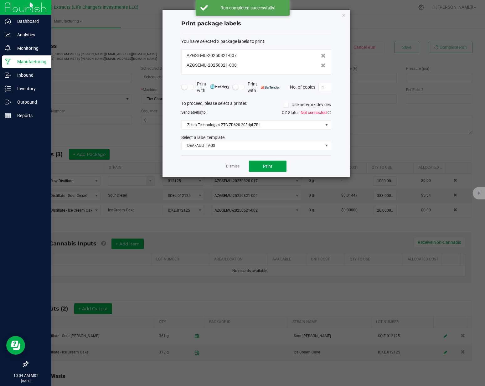
click at [277, 166] on button "Print" at bounding box center [268, 166] width 38 height 11
click at [233, 166] on link "Dismiss" at bounding box center [232, 166] width 13 height 5
